Goal: Transaction & Acquisition: Purchase product/service

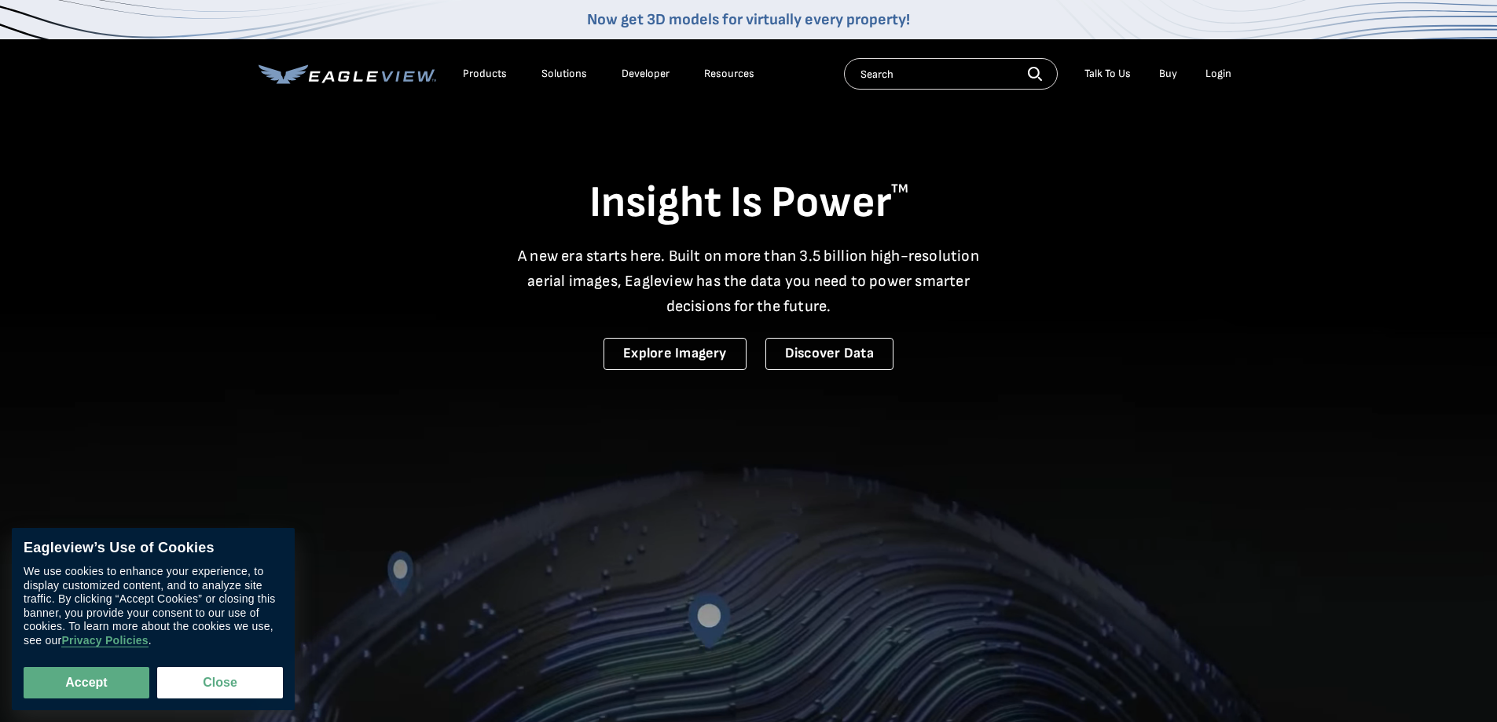
click at [1221, 74] on div "Login" at bounding box center [1219, 74] width 26 height 14
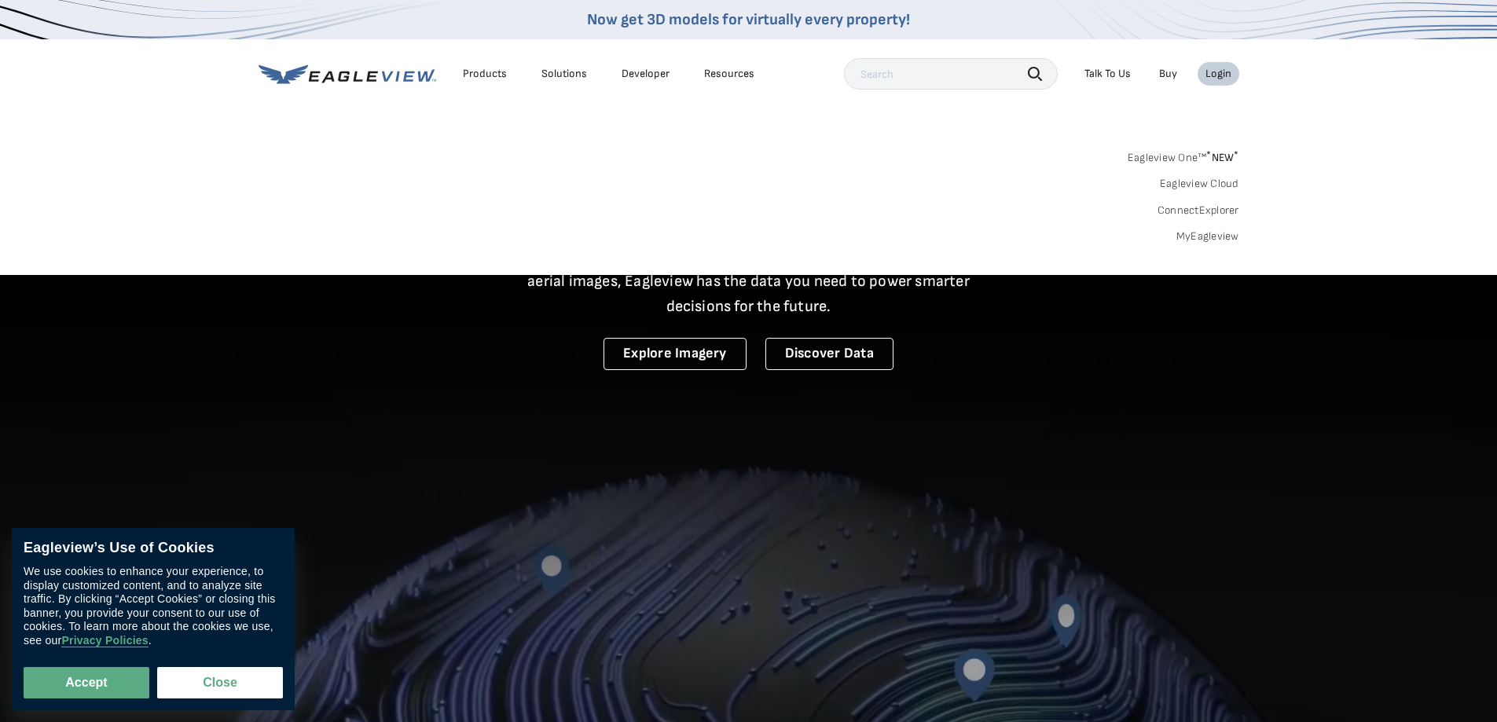
click at [1210, 233] on link "MyEagleview" at bounding box center [1208, 237] width 63 height 14
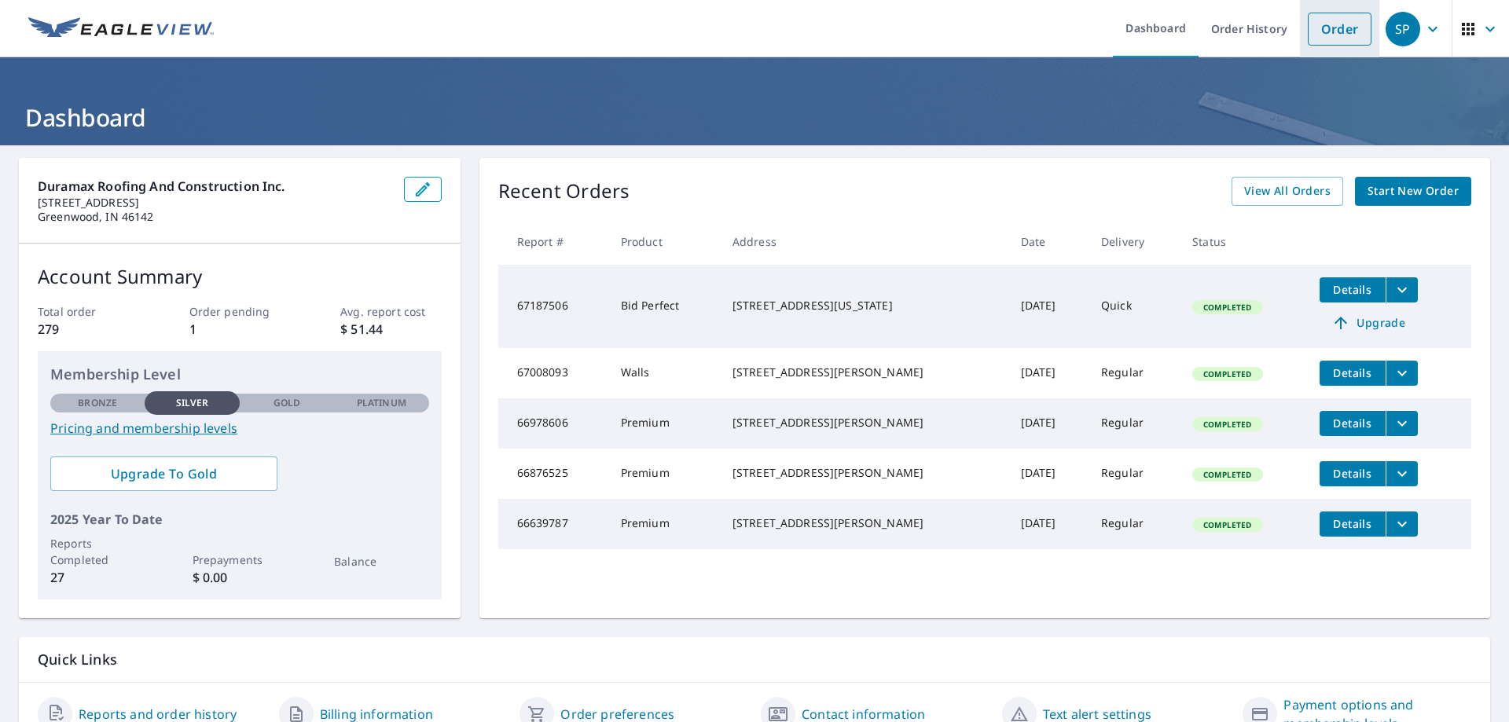
click at [1341, 35] on link "Order" at bounding box center [1340, 29] width 64 height 33
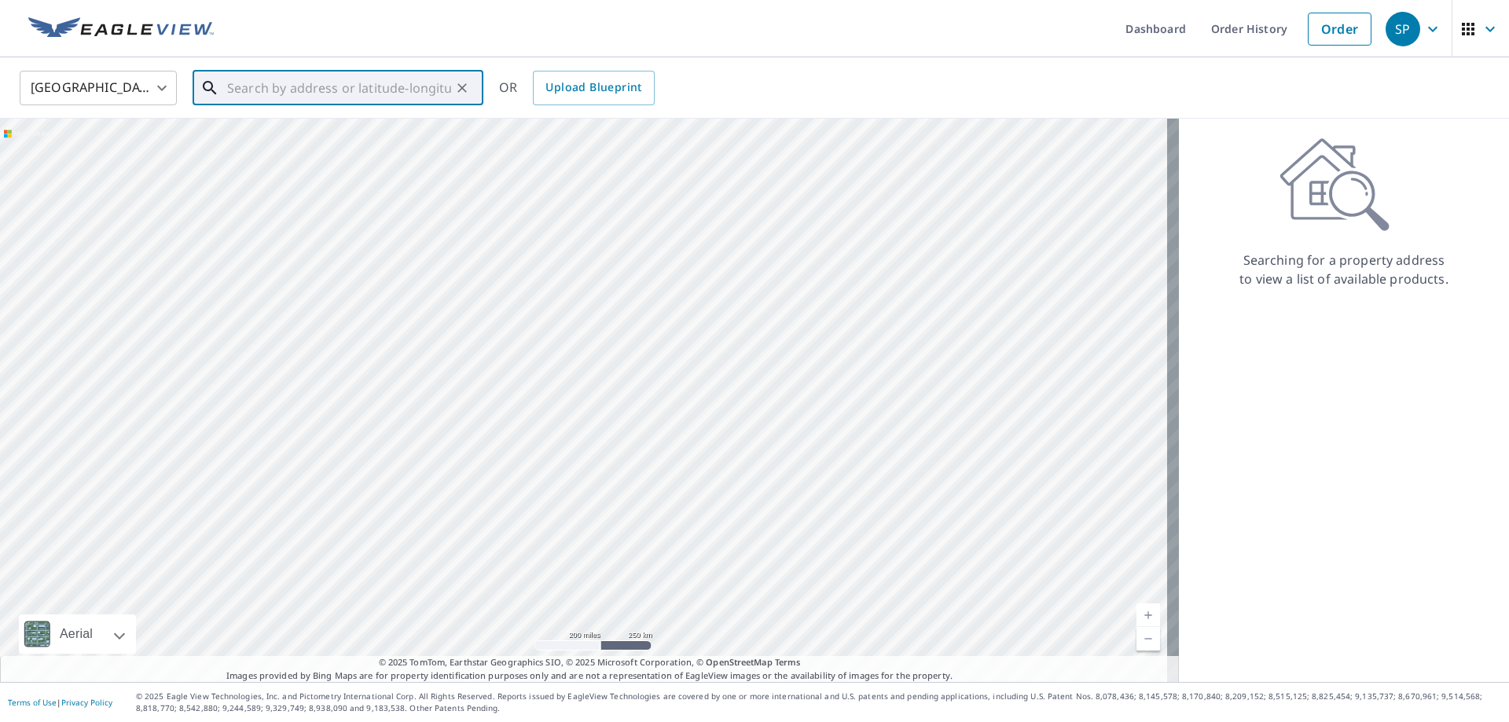
click at [303, 90] on input "text" at bounding box center [339, 88] width 224 height 44
click at [278, 134] on span "[STREET_ADDRESS][PERSON_NAME]" at bounding box center [347, 133] width 247 height 19
type input "[STREET_ADDRESS][PERSON_NAME]"
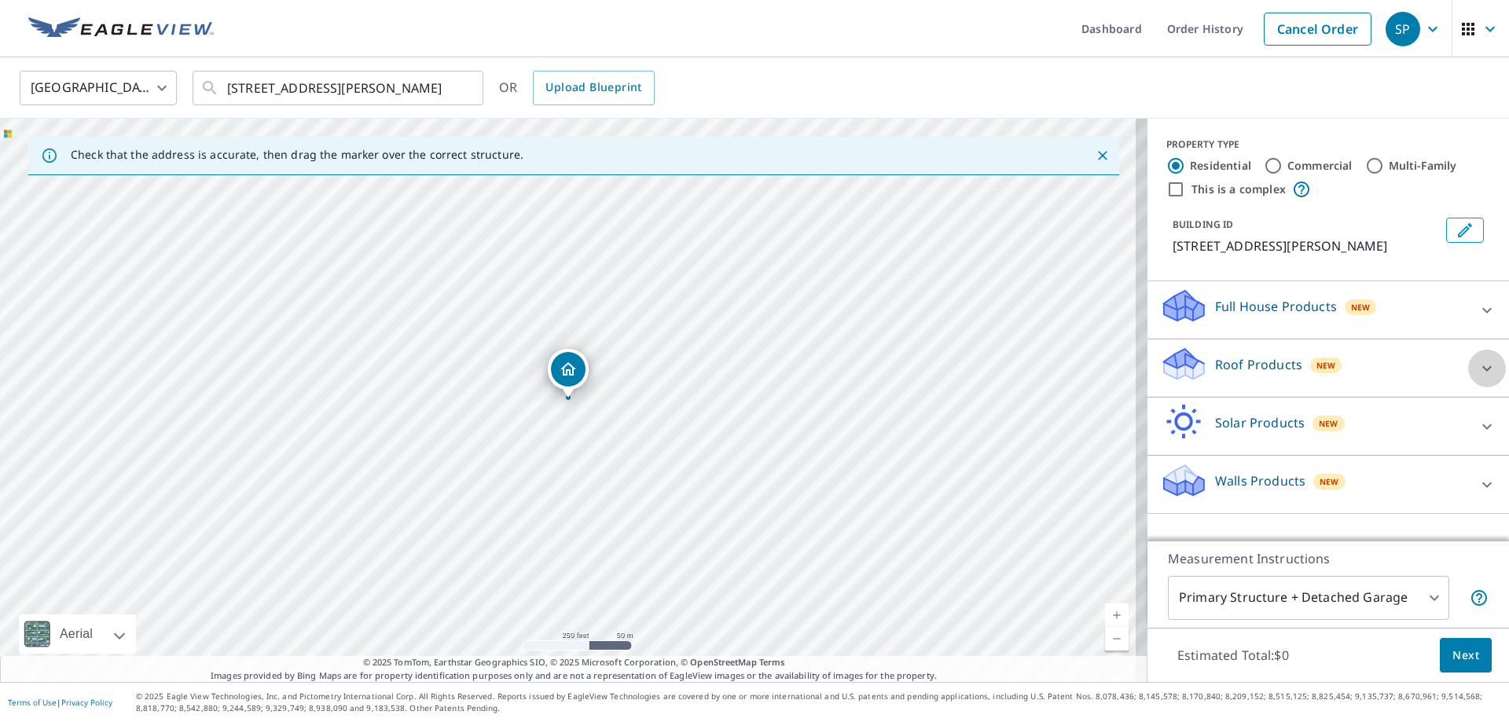
click at [1478, 378] on icon at bounding box center [1487, 368] width 19 height 19
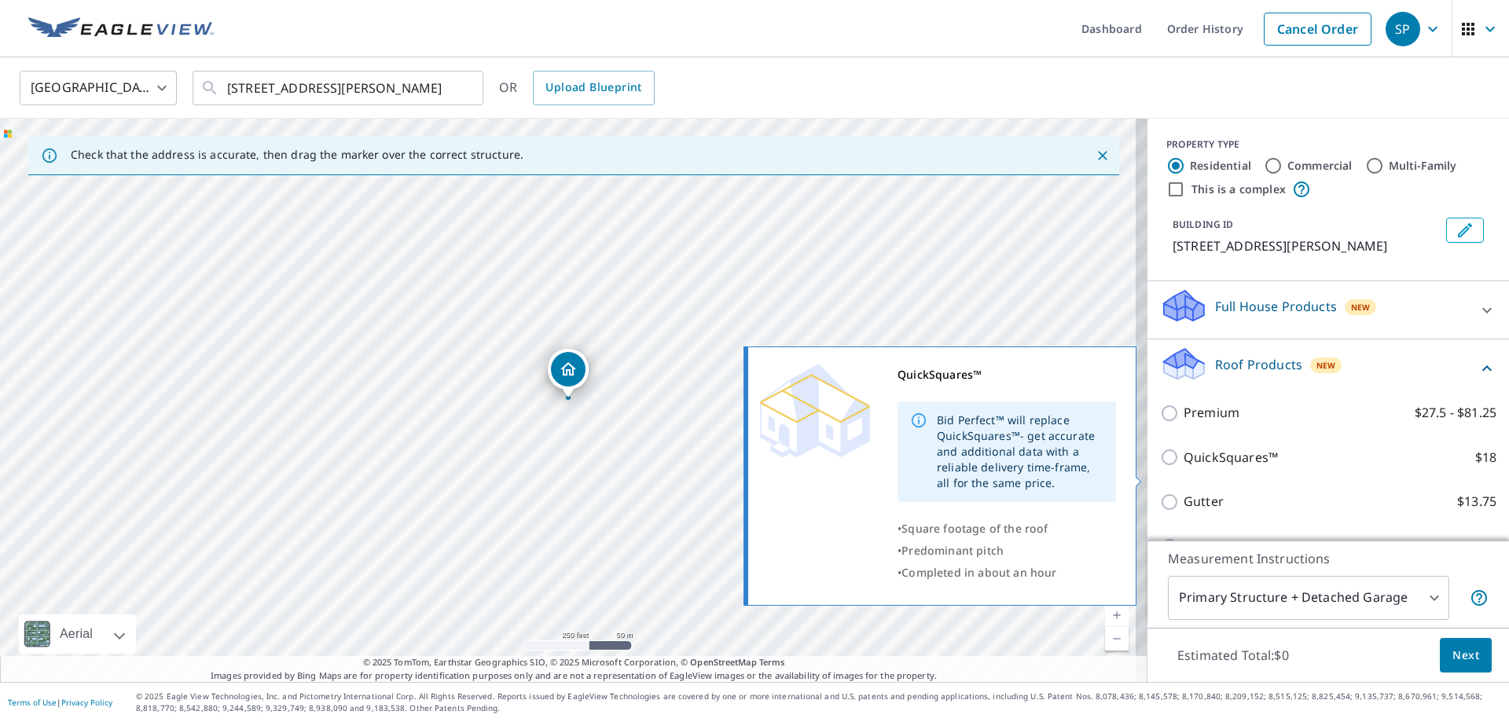
click at [1215, 468] on p "QuickSquares™" at bounding box center [1231, 458] width 94 height 20
click at [1184, 467] on input "QuickSquares™ $18" at bounding box center [1172, 457] width 24 height 19
checkbox input "true"
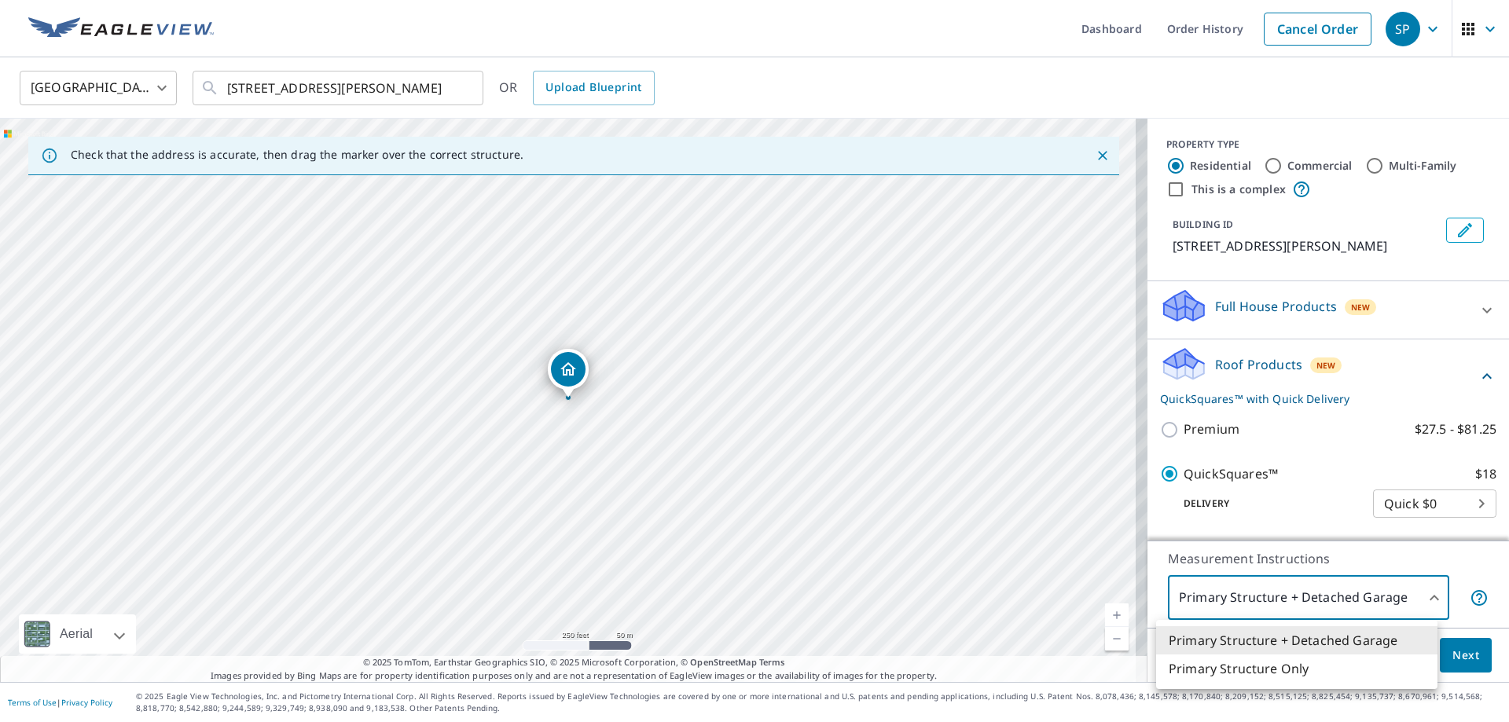
click at [1423, 602] on body "SP SP Dashboard Order History Cancel Order SP [GEOGRAPHIC_DATA] [GEOGRAPHIC_DAT…" at bounding box center [754, 361] width 1509 height 722
click at [1292, 669] on li "Primary Structure Only" at bounding box center [1296, 669] width 281 height 28
type input "2"
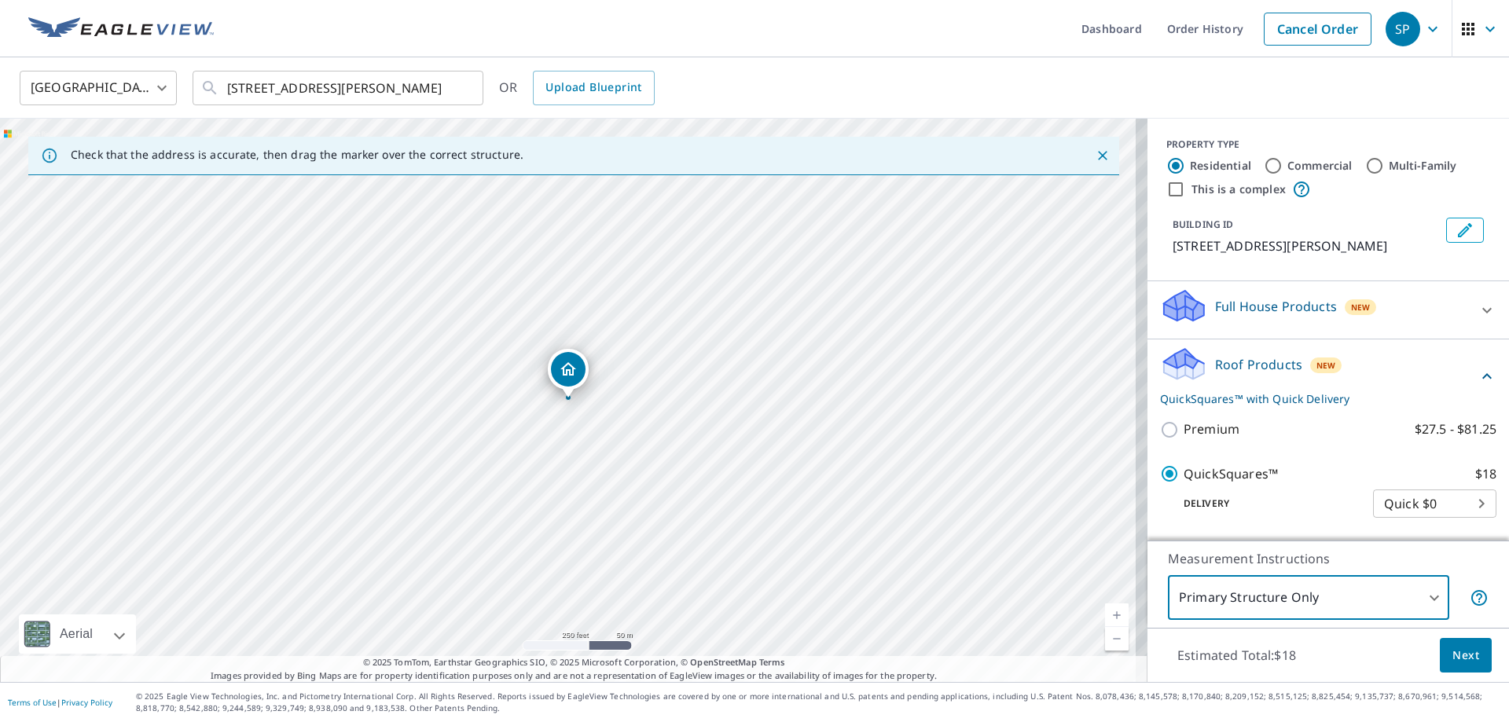
click at [1453, 648] on span "Next" at bounding box center [1466, 656] width 27 height 20
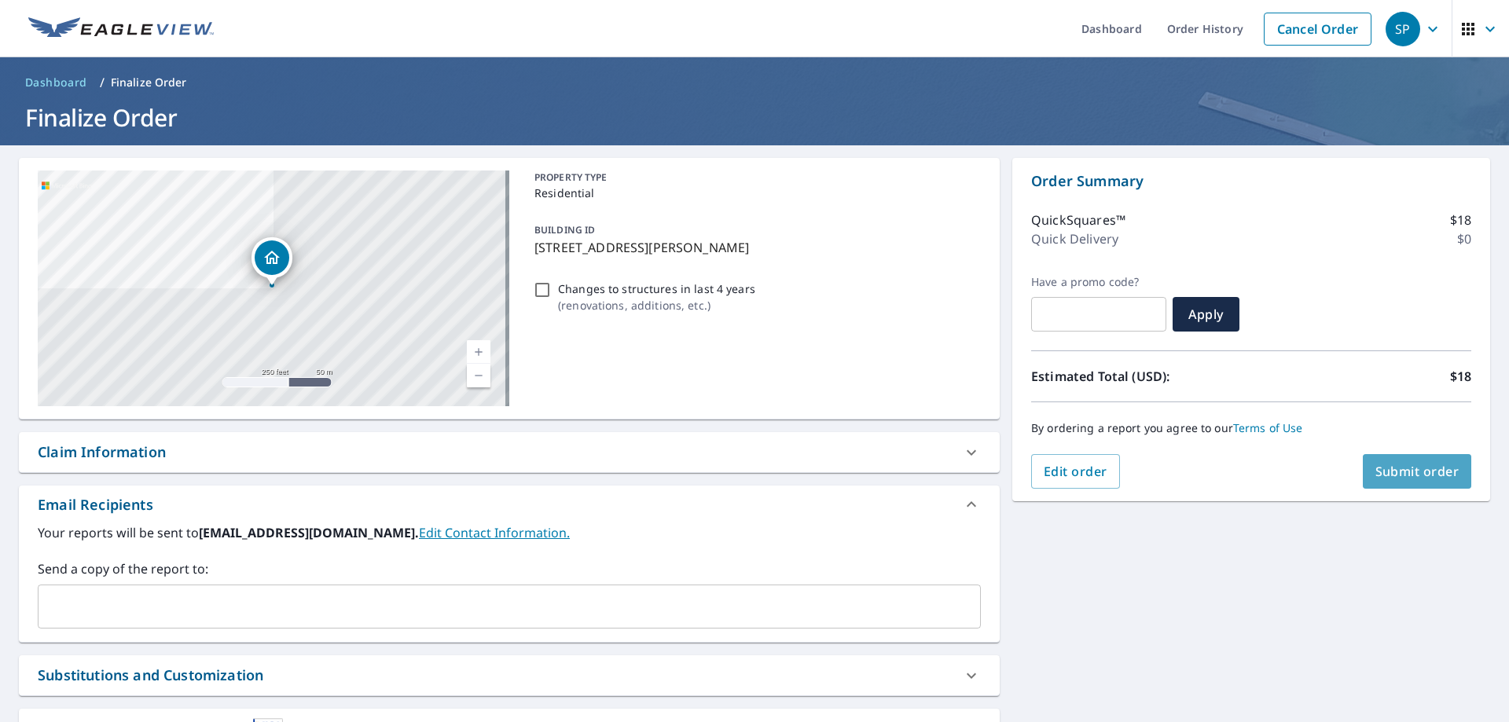
click at [1416, 468] on span "Submit order" at bounding box center [1417, 471] width 84 height 17
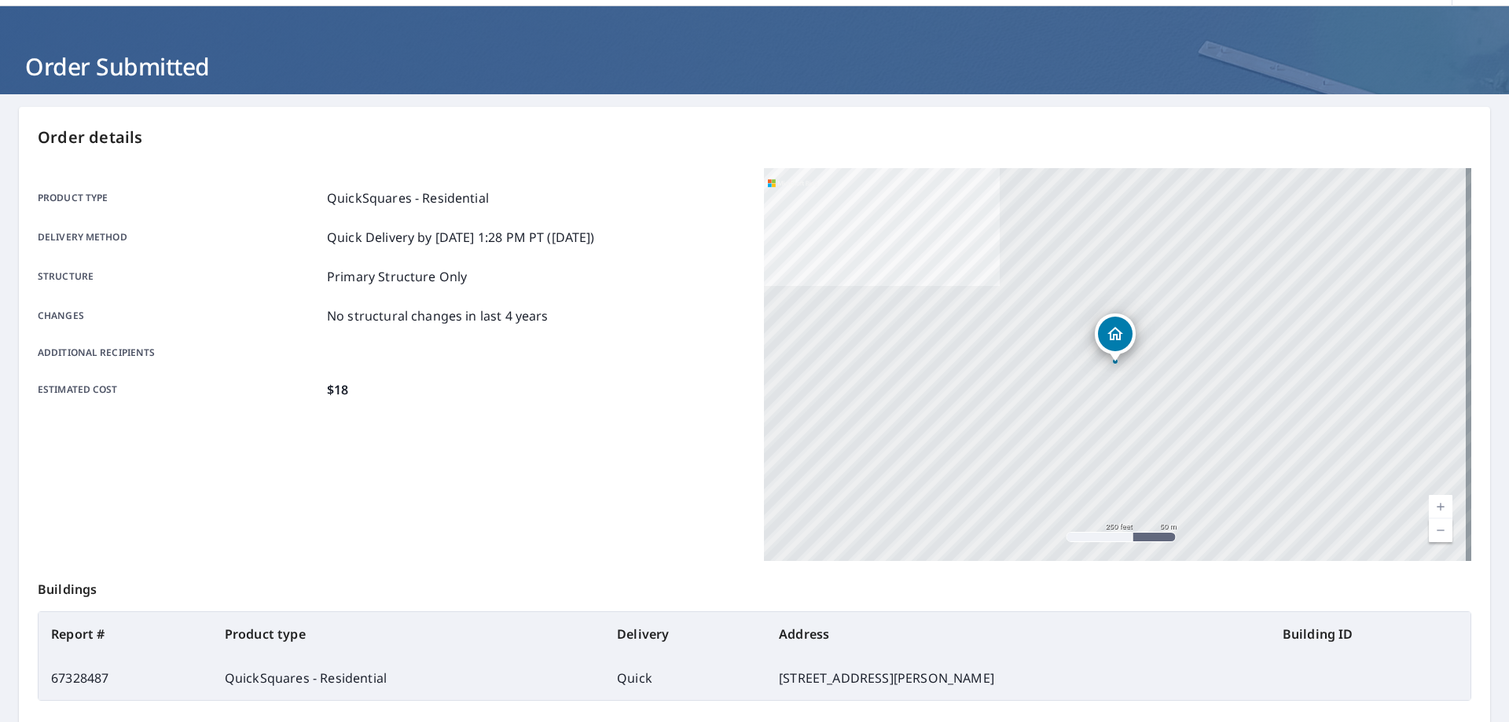
scroll to position [79, 0]
